Goal: Information Seeking & Learning: Learn about a topic

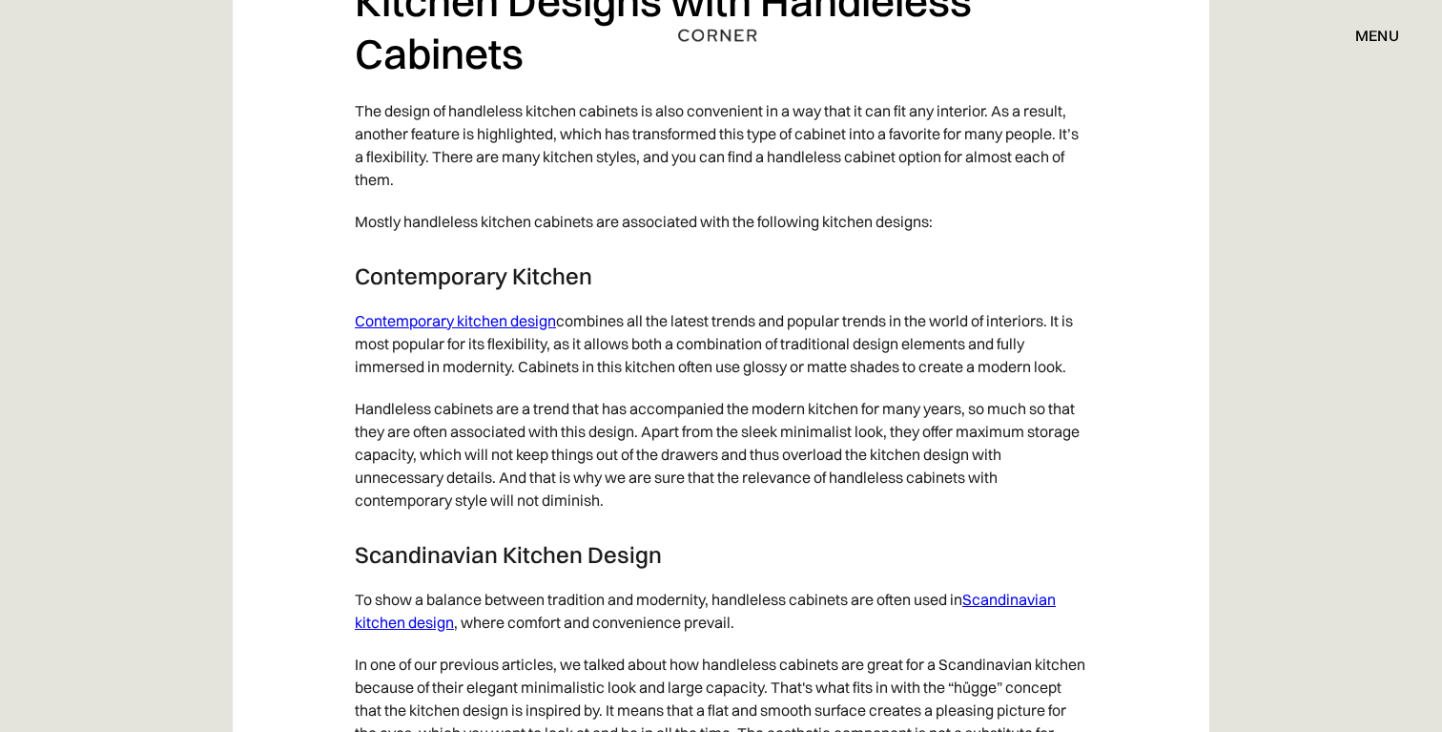
scroll to position [9216, 0]
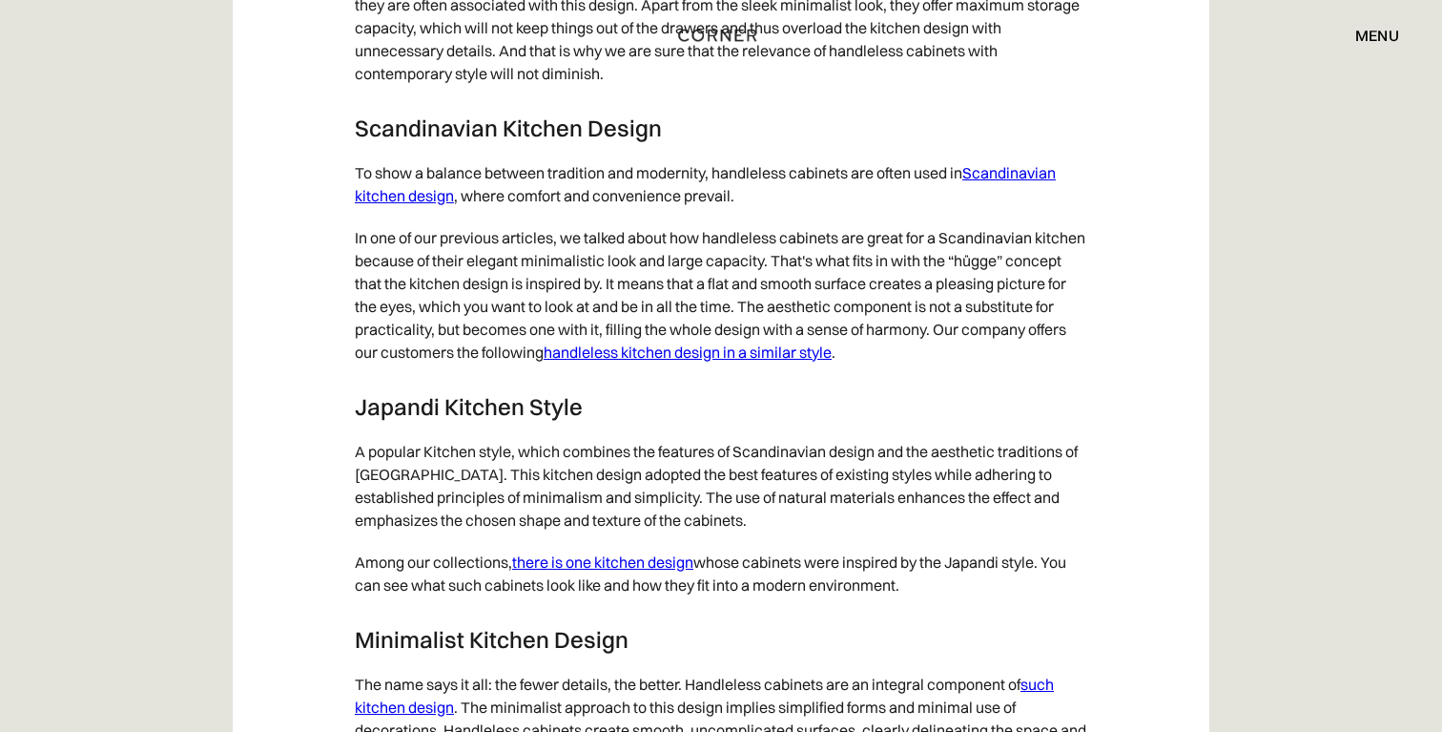
scroll to position [9494, 0]
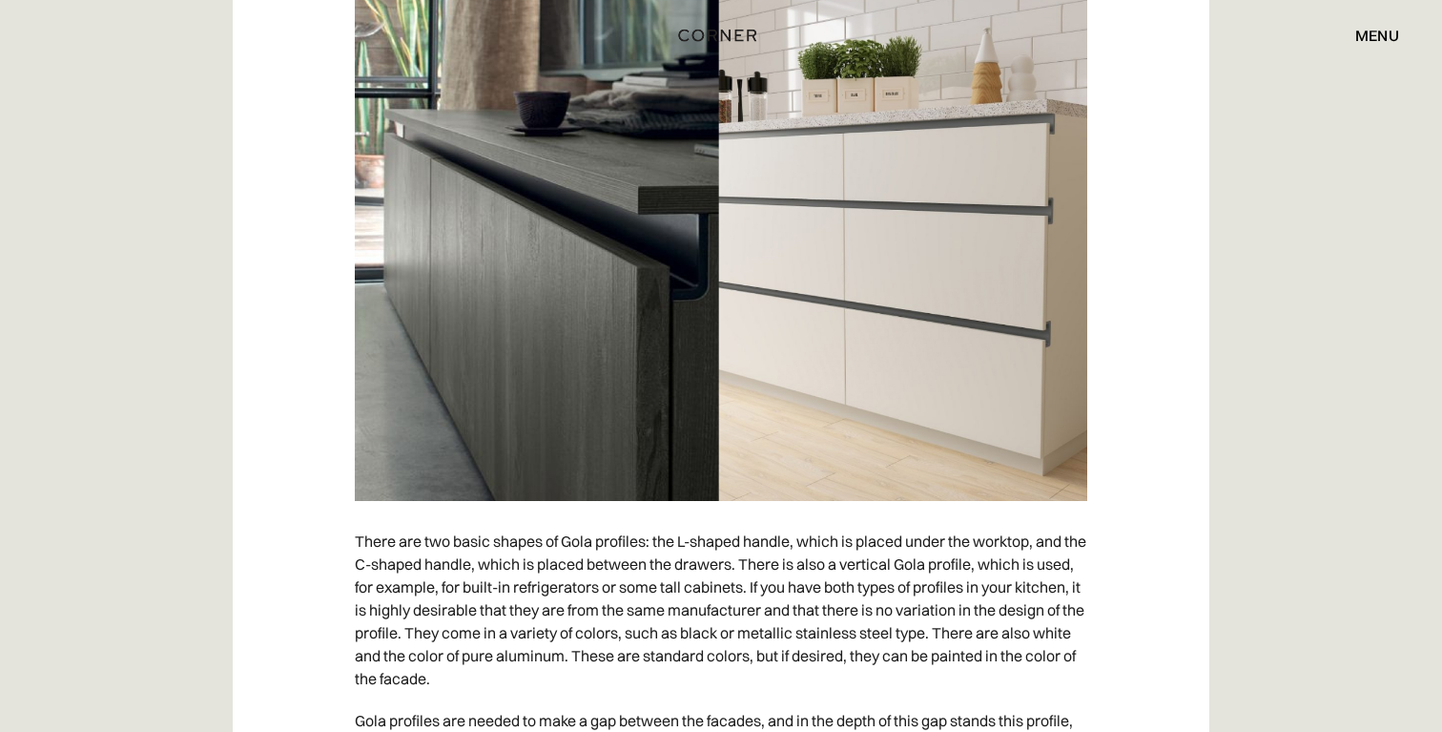
scroll to position [7317, 0]
